Goal: Task Accomplishment & Management: Complete application form

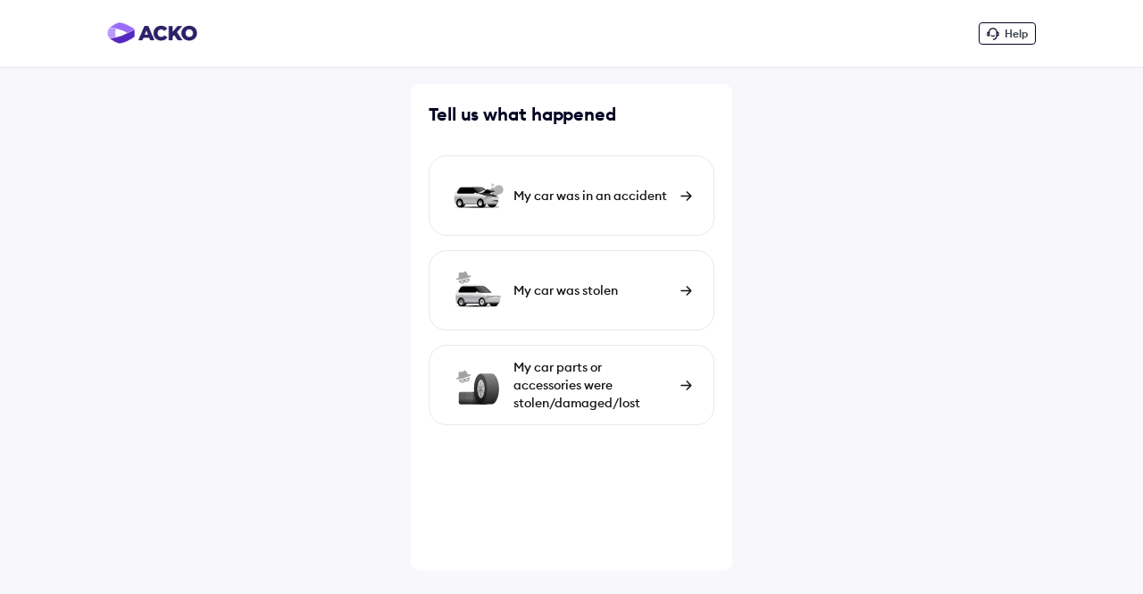
click at [682, 205] on div "My car was in an accident" at bounding box center [572, 195] width 286 height 80
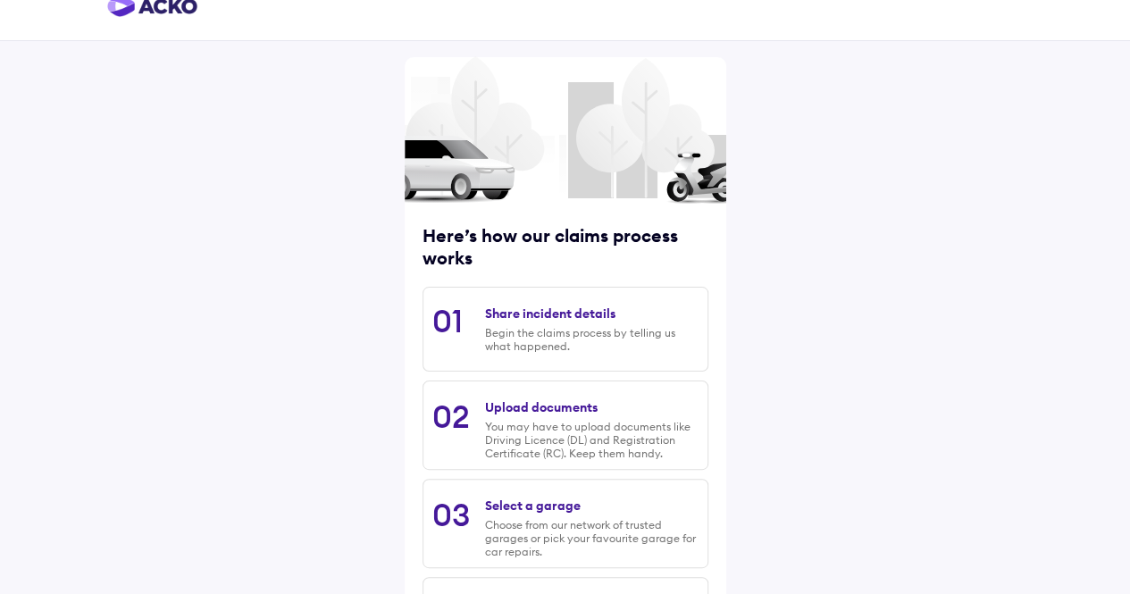
scroll to position [25, 0]
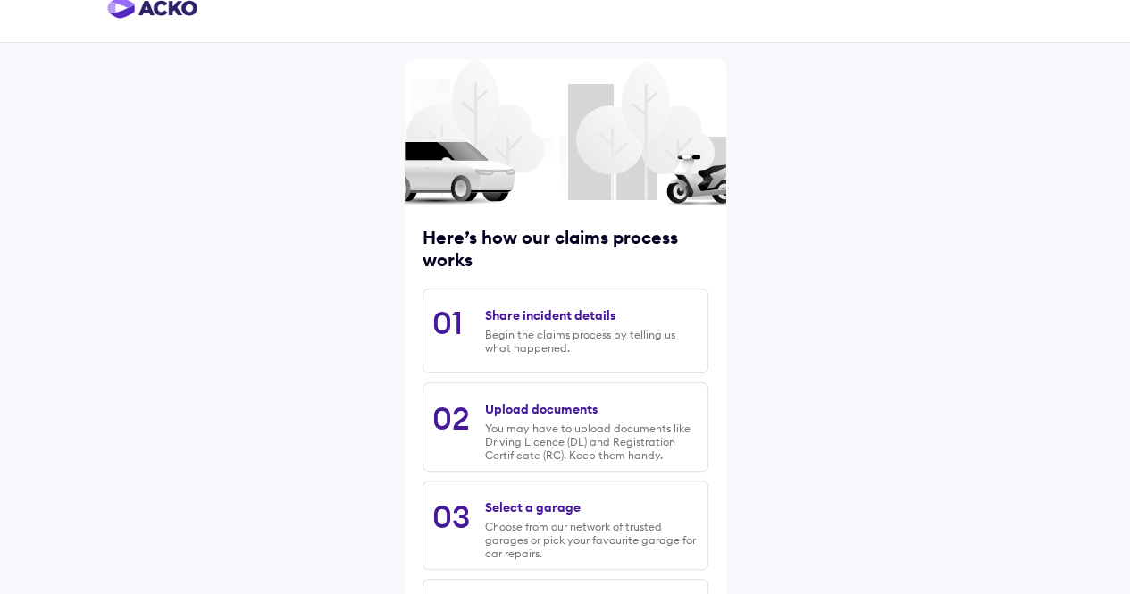
click at [475, 483] on div "03 Select a garage Choose from our network of trusted garages or pick your favo…" at bounding box center [566, 525] width 286 height 89
click at [1084, 56] on div "Here’s how our claims process works 01 Share incident details Begin the claims …" at bounding box center [565, 375] width 1130 height 800
click at [975, 228] on div "Here’s how our claims process works 01 Share incident details Begin the claims …" at bounding box center [565, 375] width 1130 height 800
click at [944, 321] on div "Here’s how our claims process works 01 Share incident details Begin the claims …" at bounding box center [565, 375] width 1130 height 800
click at [927, 200] on div "Here’s how our claims process works 01 Share incident details Begin the claims …" at bounding box center [565, 375] width 1130 height 800
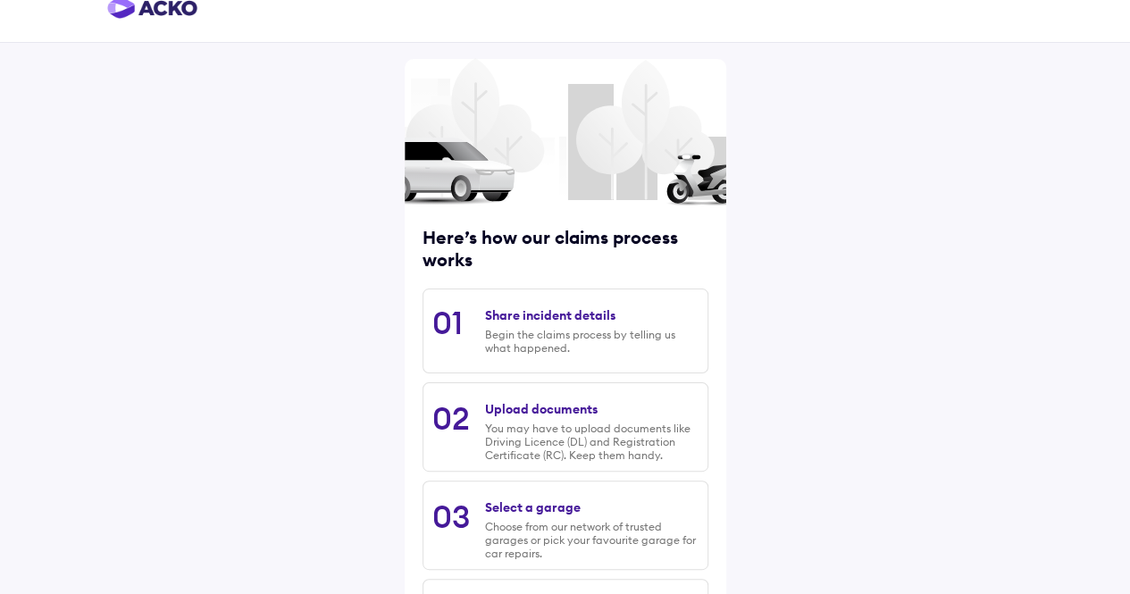
click at [936, 232] on div "Here’s how our claims process works 01 Share incident details Begin the claims …" at bounding box center [565, 375] width 1130 height 800
click at [973, 201] on div "Here’s how our claims process works 01 Share incident details Begin the claims …" at bounding box center [565, 375] width 1130 height 800
click at [858, 226] on div "Here’s how our claims process works 01 Share incident details Begin the claims …" at bounding box center [565, 375] width 1130 height 800
